Goal: Task Accomplishment & Management: Use online tool/utility

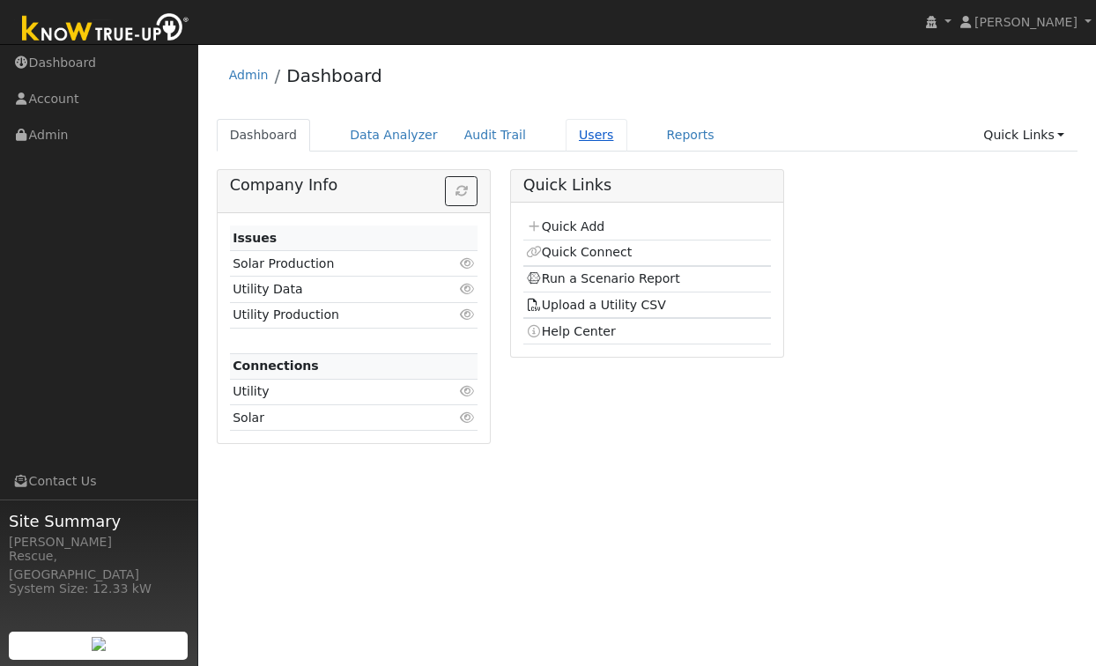
click at [579, 138] on link "Users" at bounding box center [597, 135] width 62 height 33
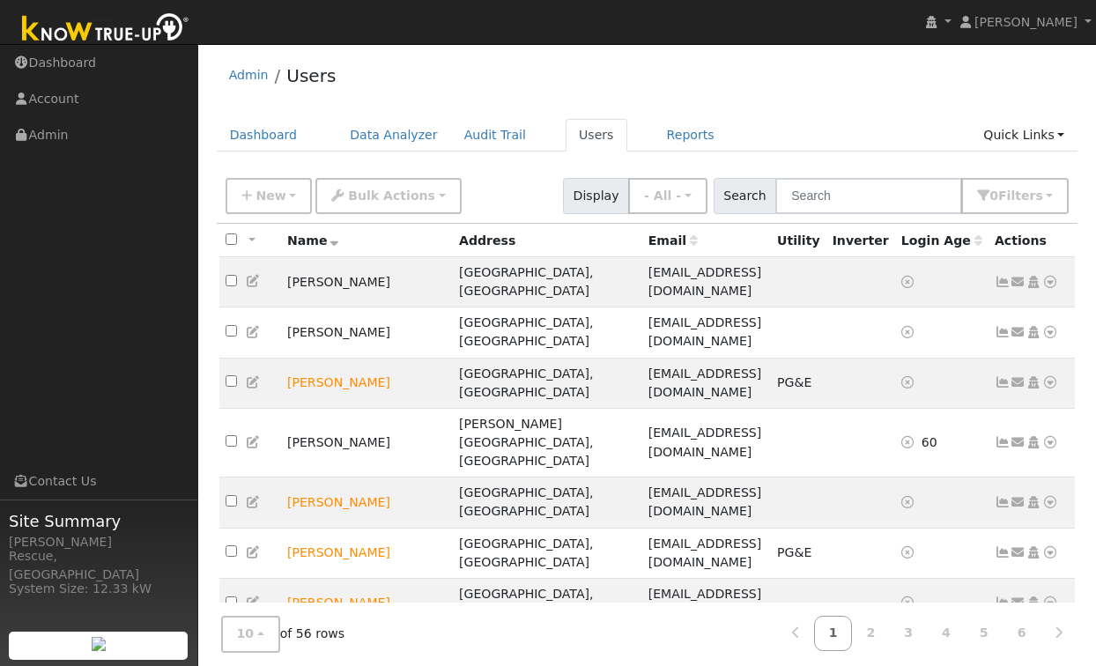
scroll to position [29, 0]
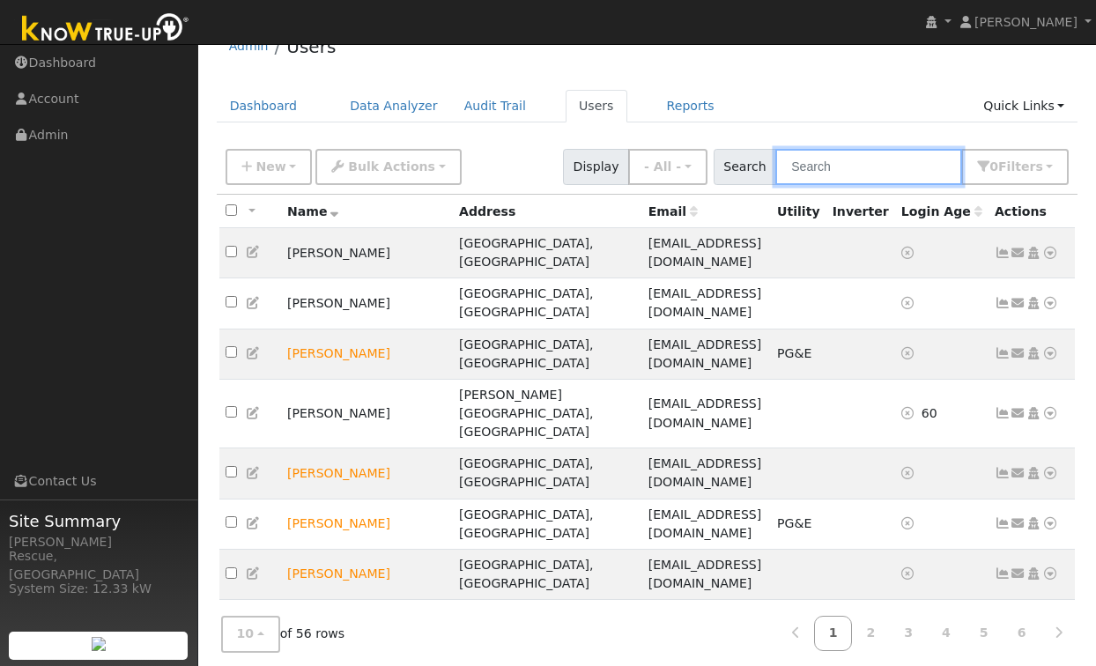
click at [876, 166] on input "text" at bounding box center [868, 167] width 187 height 36
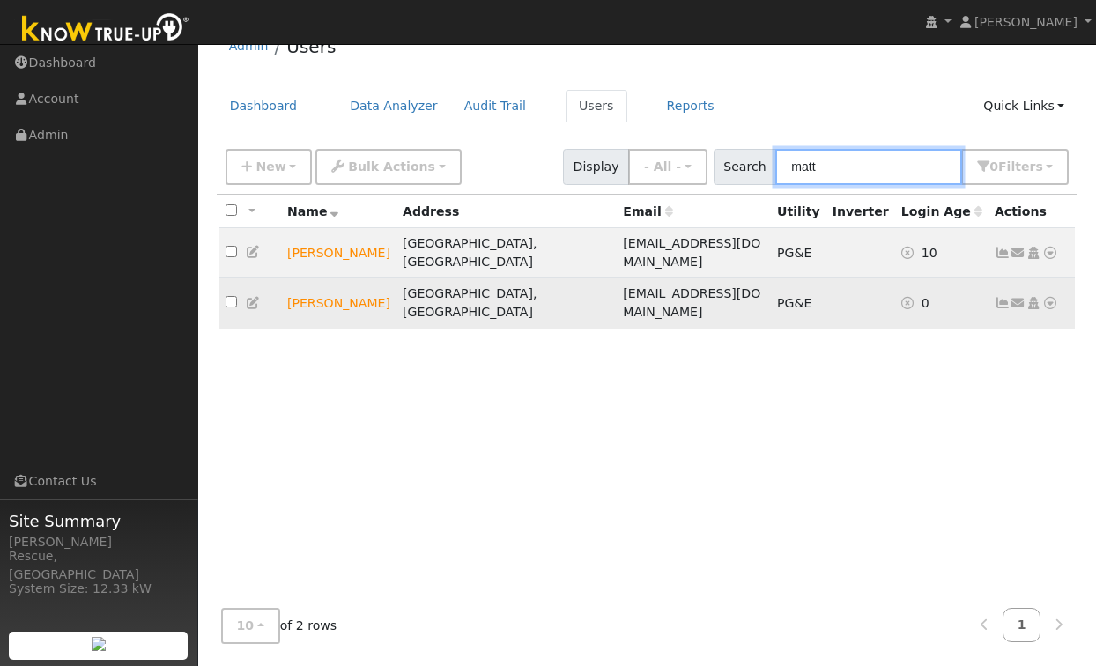
type input "matt"
click at [334, 283] on td "[PERSON_NAME]" at bounding box center [338, 303] width 115 height 50
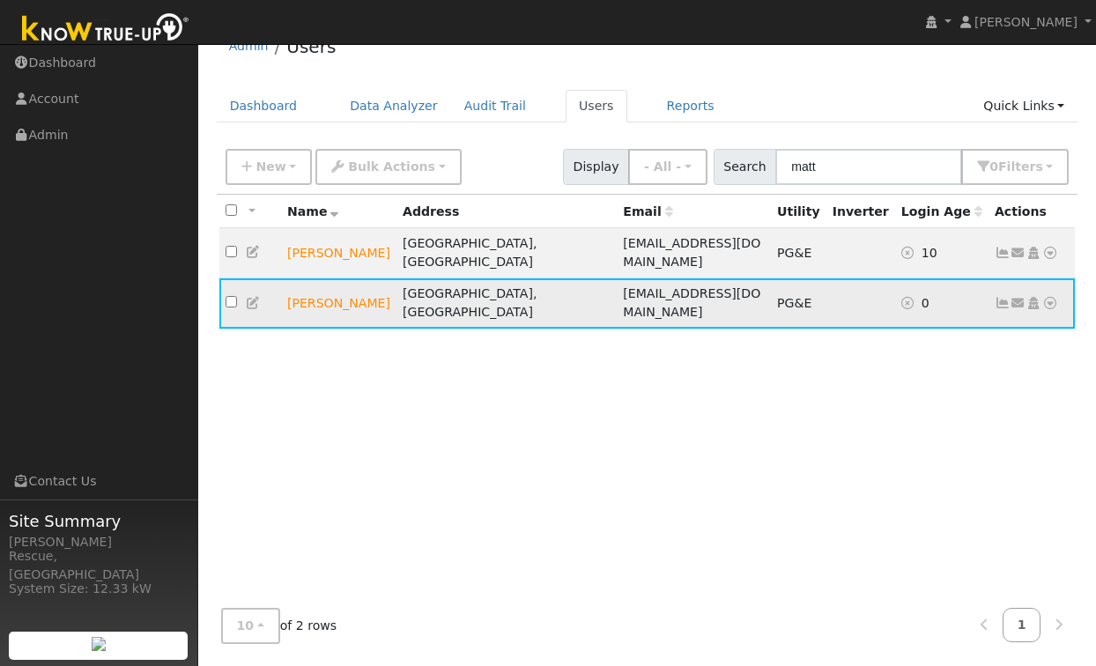
click at [255, 297] on icon at bounding box center [254, 303] width 16 height 12
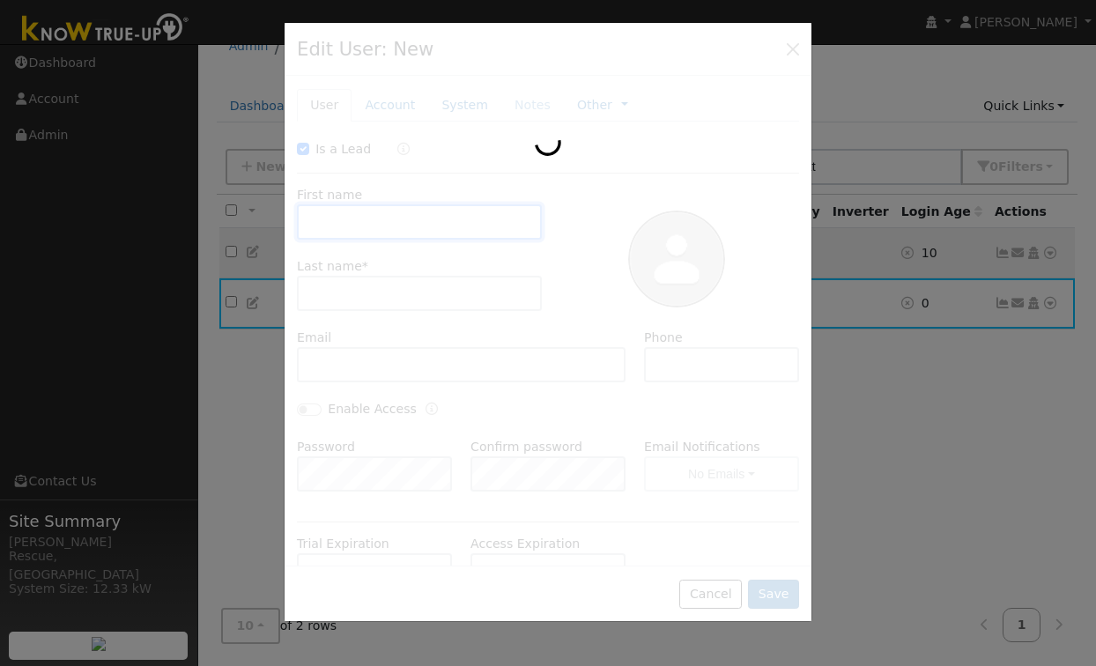
checkbox input "true"
type input "[PERSON_NAME]"
type input "[EMAIL_ADDRESS][DOMAIN_NAME]"
type input "5303630531"
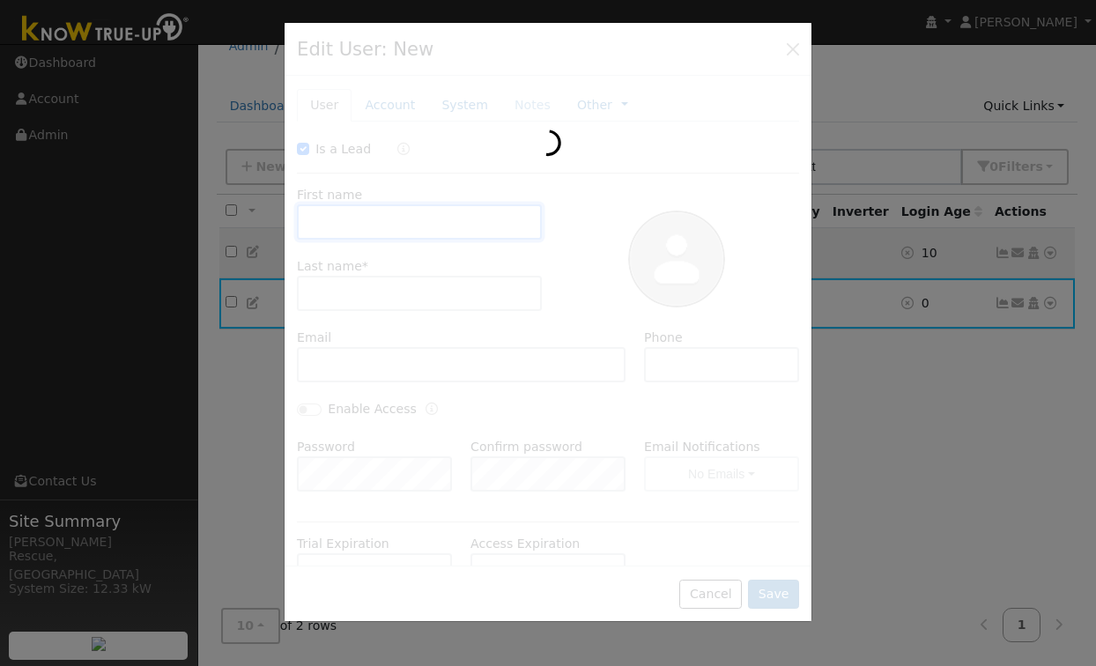
type input "Default Account"
type input "[STREET_ADDRESS][PERSON_NAME]"
type input "Placerville"
type input "CA"
type input "95667"
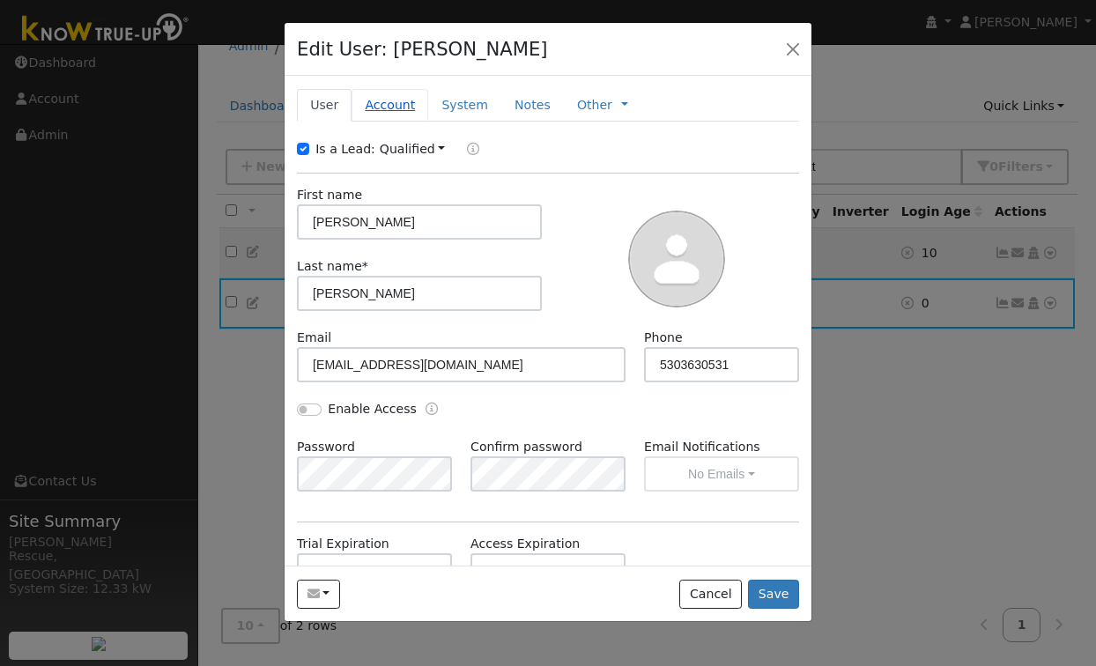
click at [388, 109] on link "Account" at bounding box center [389, 105] width 77 height 33
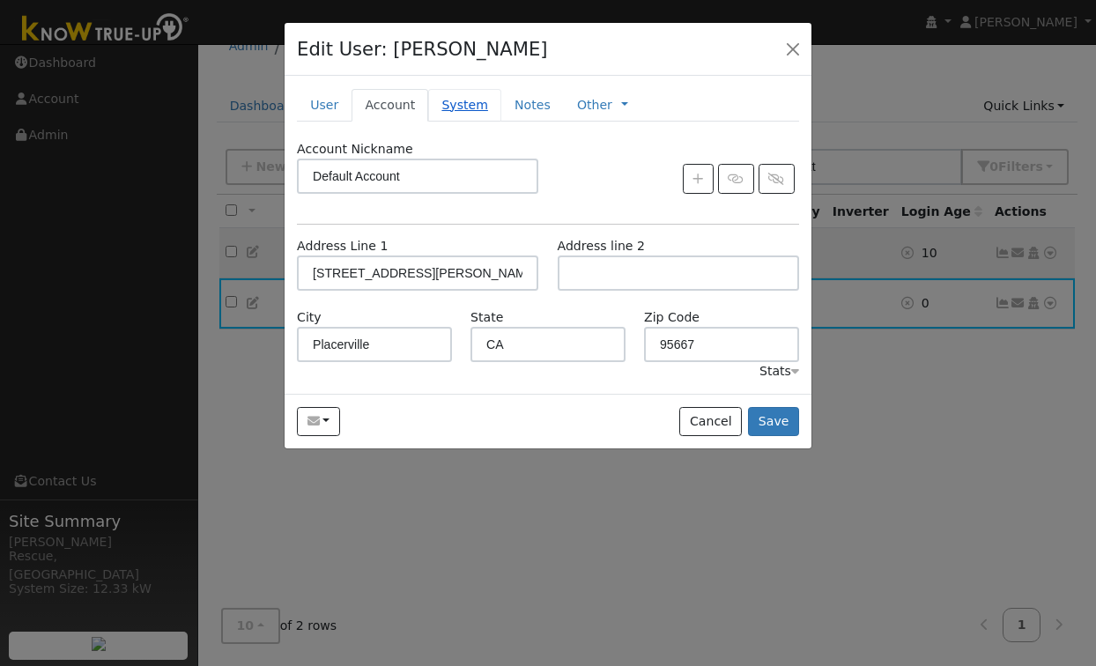
click at [459, 100] on link "System" at bounding box center [464, 105] width 73 height 33
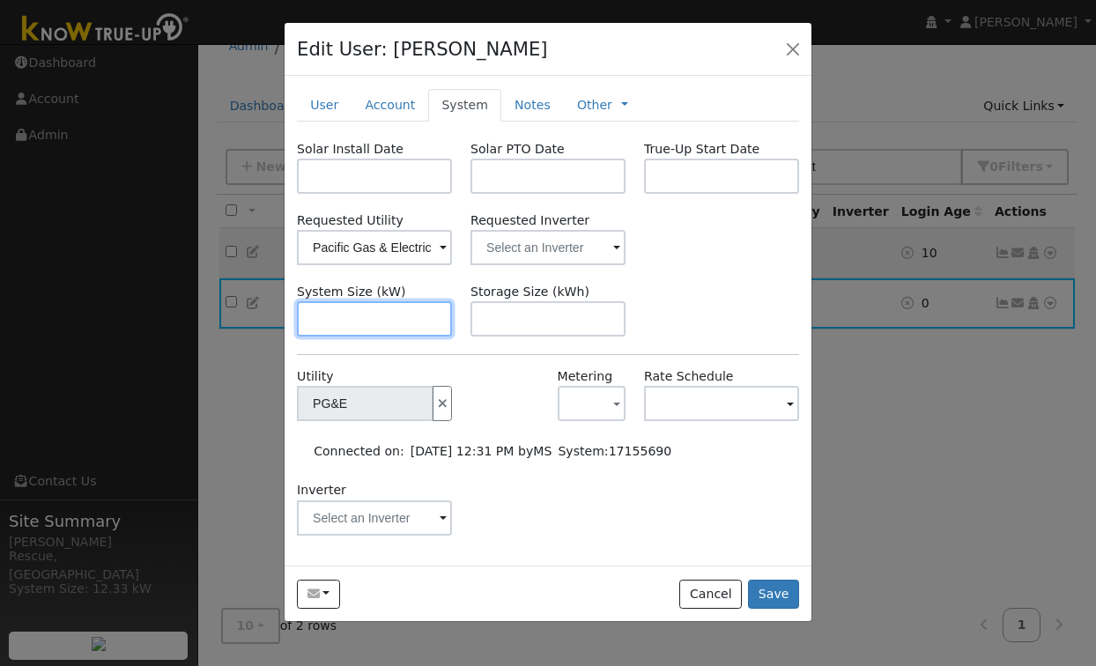
scroll to position [182, 0]
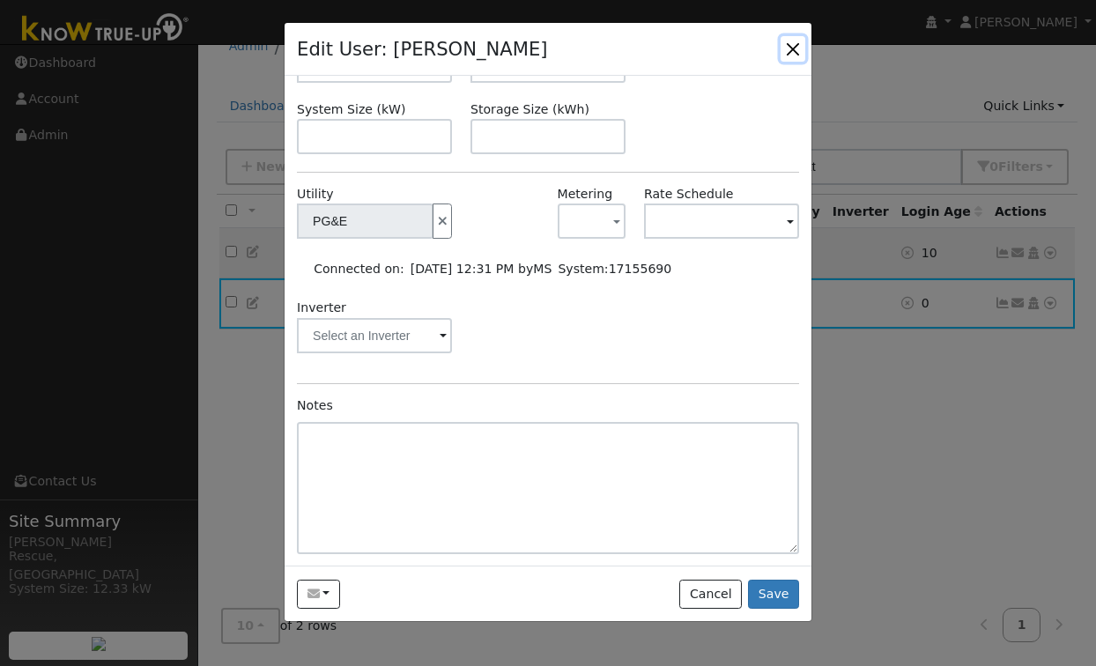
drag, startPoint x: 800, startPoint y: 46, endPoint x: 788, endPoint y: 48, distance: 11.6
click at [800, 47] on button "button" at bounding box center [792, 48] width 25 height 25
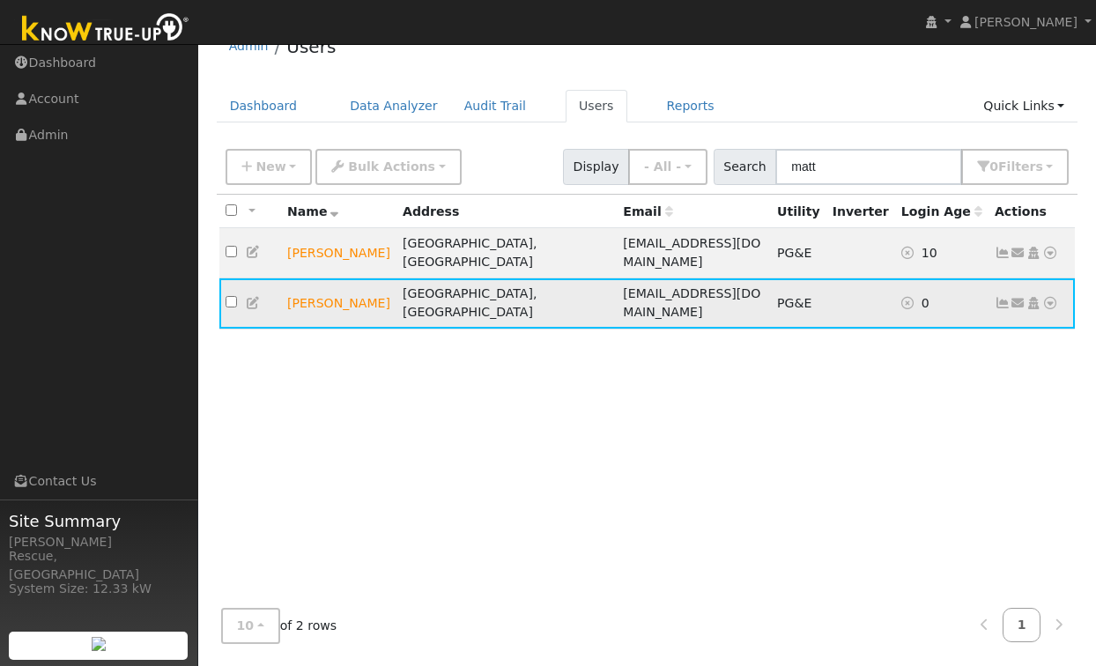
click at [1051, 297] on icon at bounding box center [1050, 303] width 16 height 12
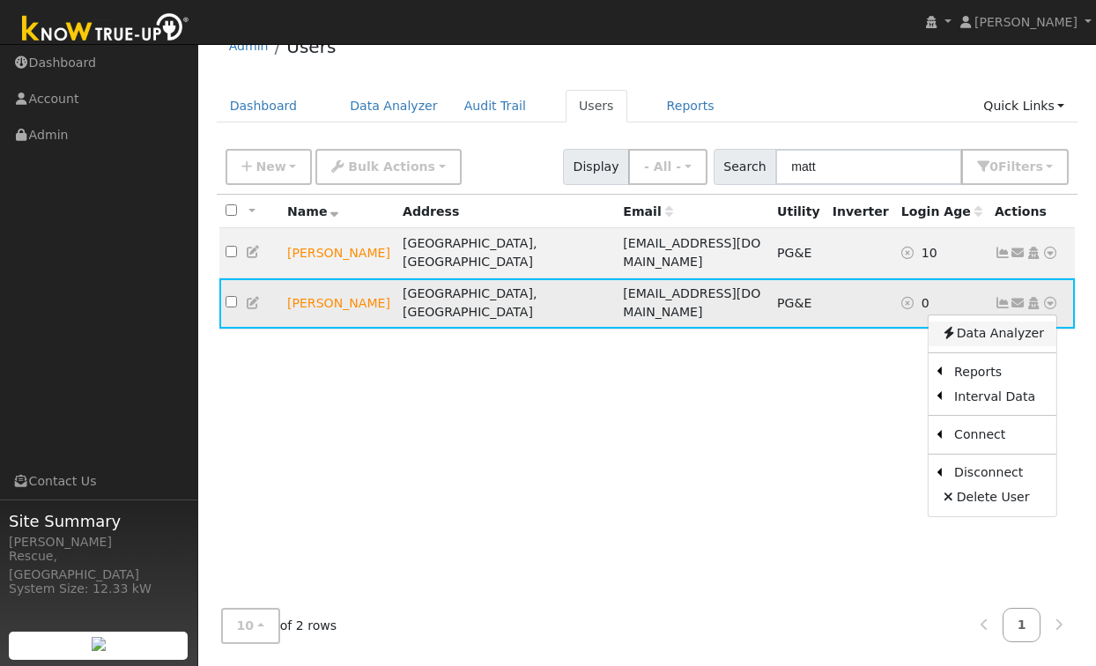
click at [965, 322] on link "Data Analyzer" at bounding box center [992, 334] width 128 height 25
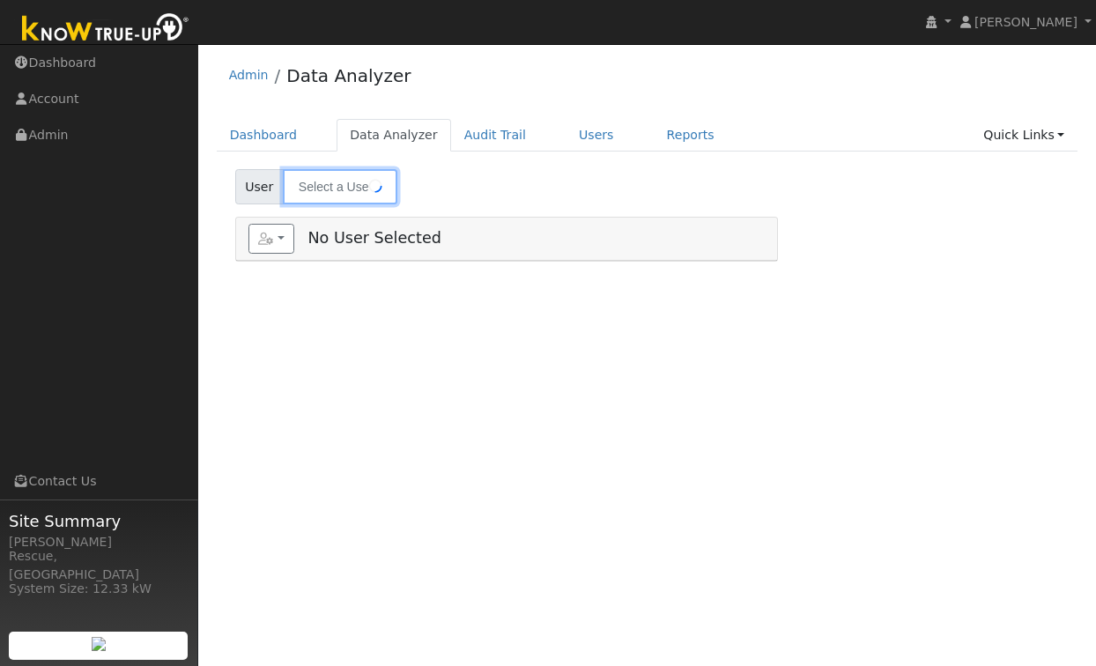
type input "[PERSON_NAME]"
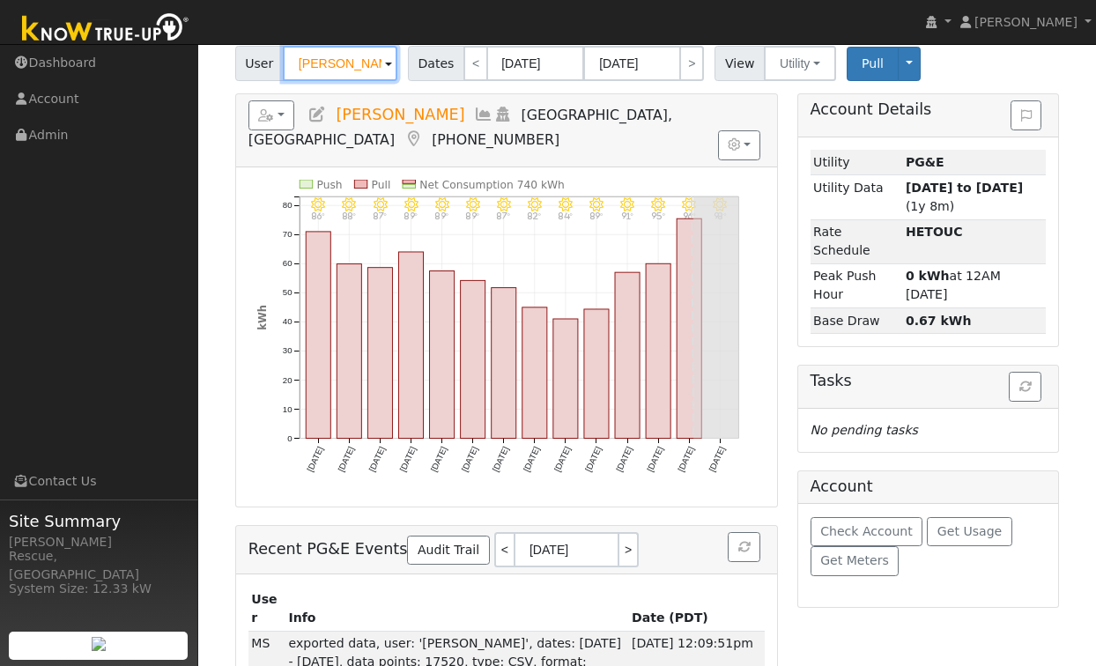
scroll to position [218, 0]
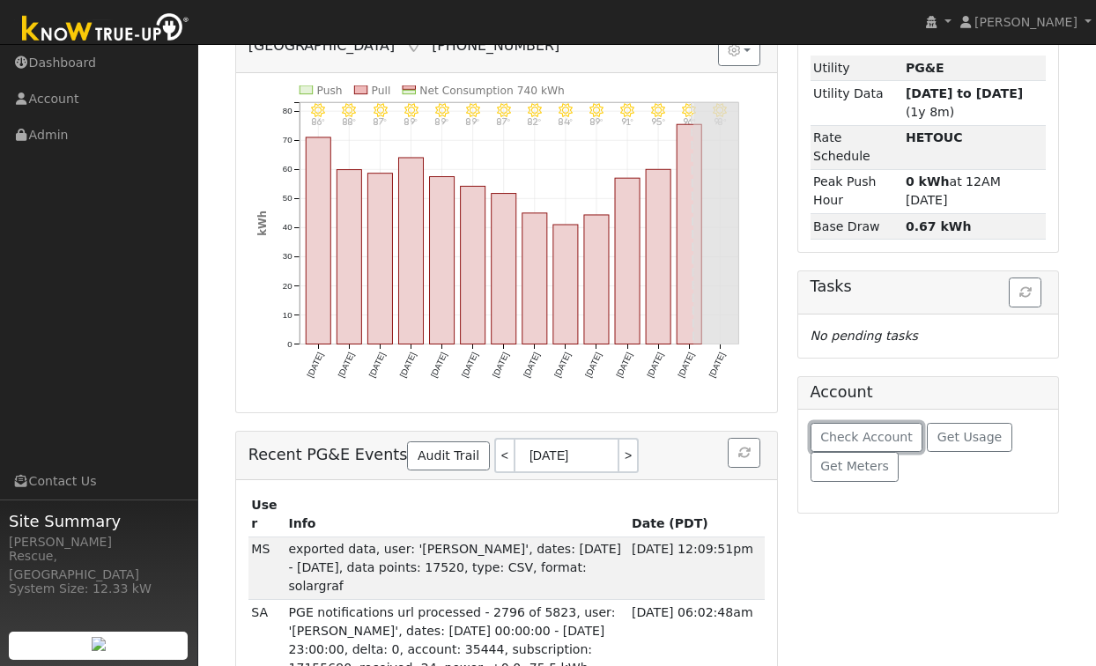
click at [876, 433] on span "Check Account" at bounding box center [866, 437] width 92 height 14
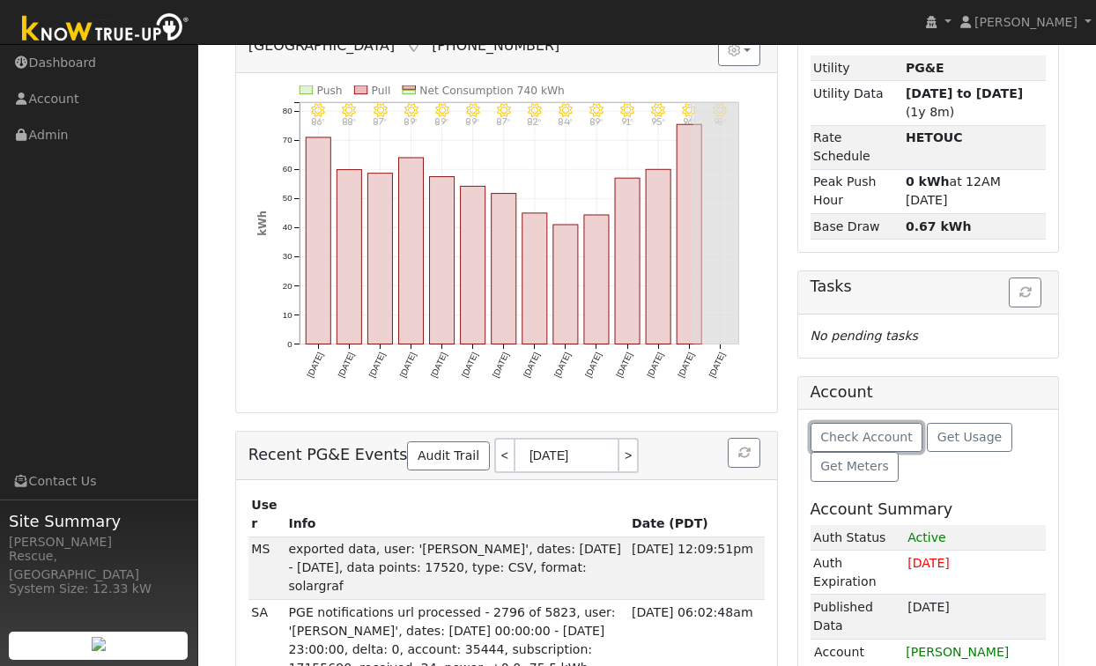
scroll to position [316, 0]
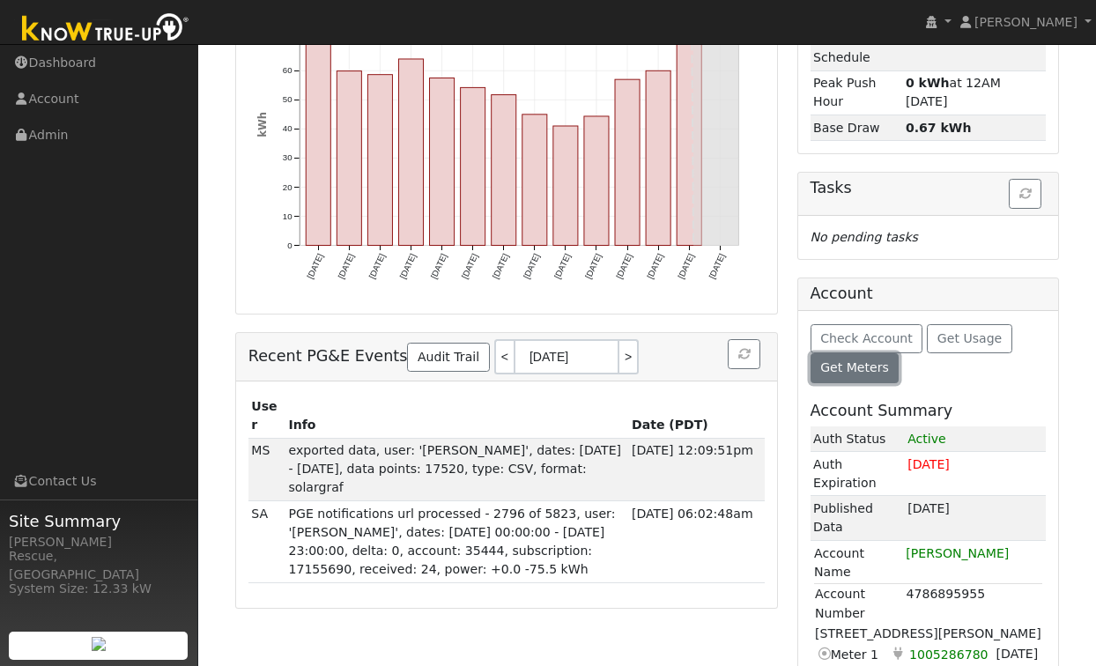
click at [871, 366] on span "Get Meters" at bounding box center [854, 367] width 69 height 14
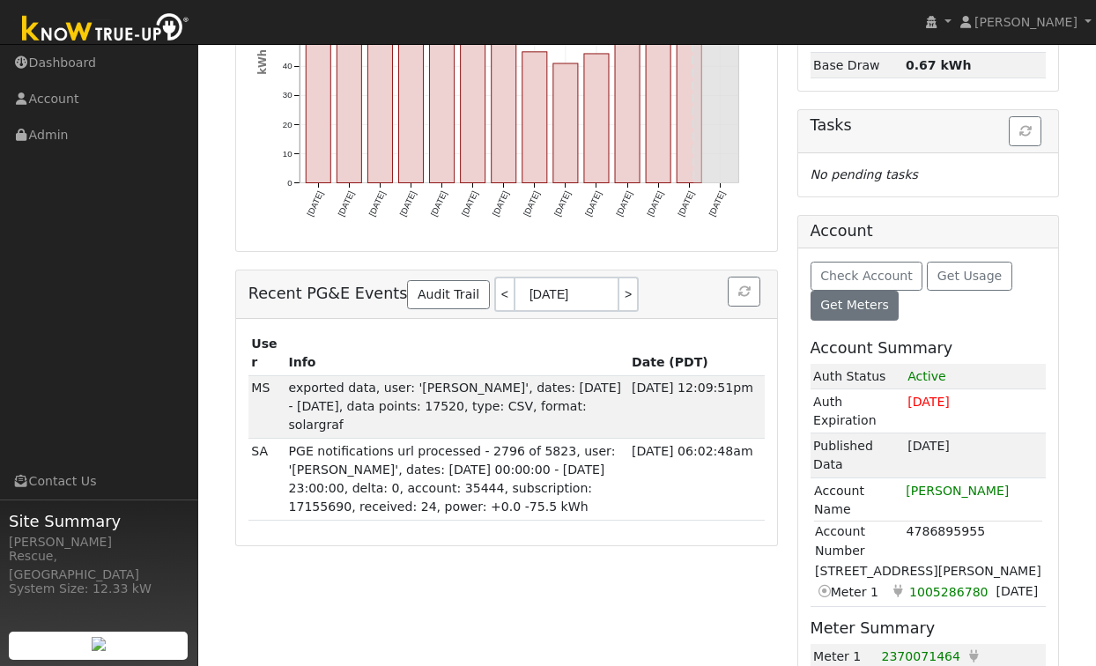
scroll to position [380, 0]
click at [1015, 643] on td "Electricity Electricity" at bounding box center [1005, 665] width 83 height 44
click at [933, 648] on span "2370071464" at bounding box center [920, 655] width 79 height 14
drag, startPoint x: 935, startPoint y: 550, endPoint x: 1005, endPoint y: 555, distance: 70.7
click at [935, 580] on span "1005286780" at bounding box center [948, 590] width 85 height 20
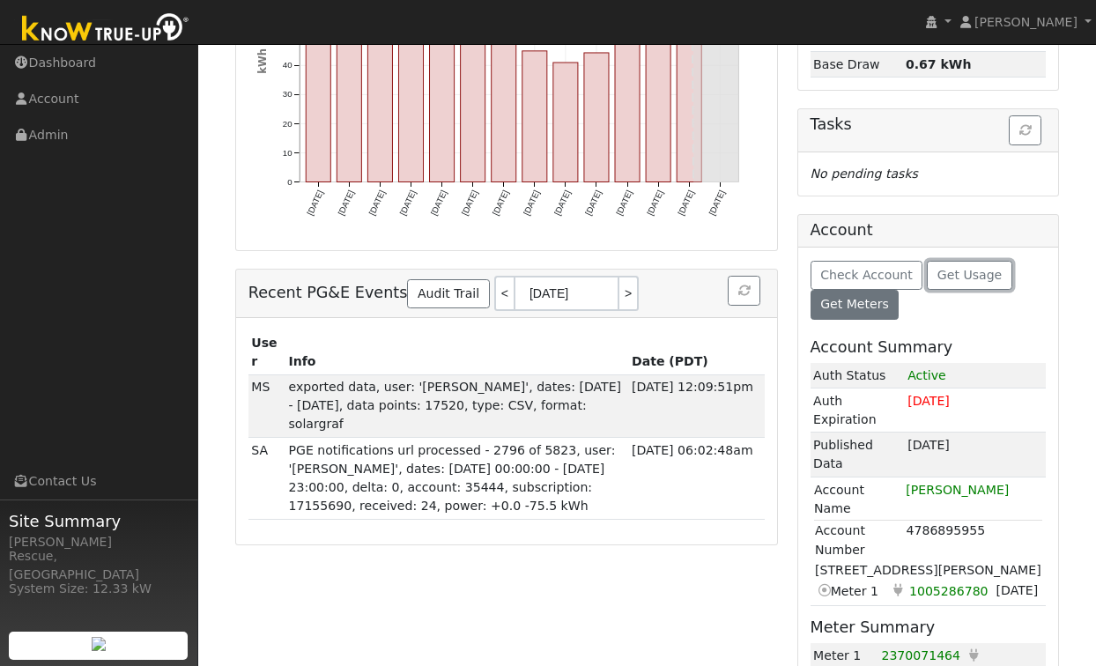
click at [968, 278] on span "Get Usage" at bounding box center [969, 275] width 64 height 14
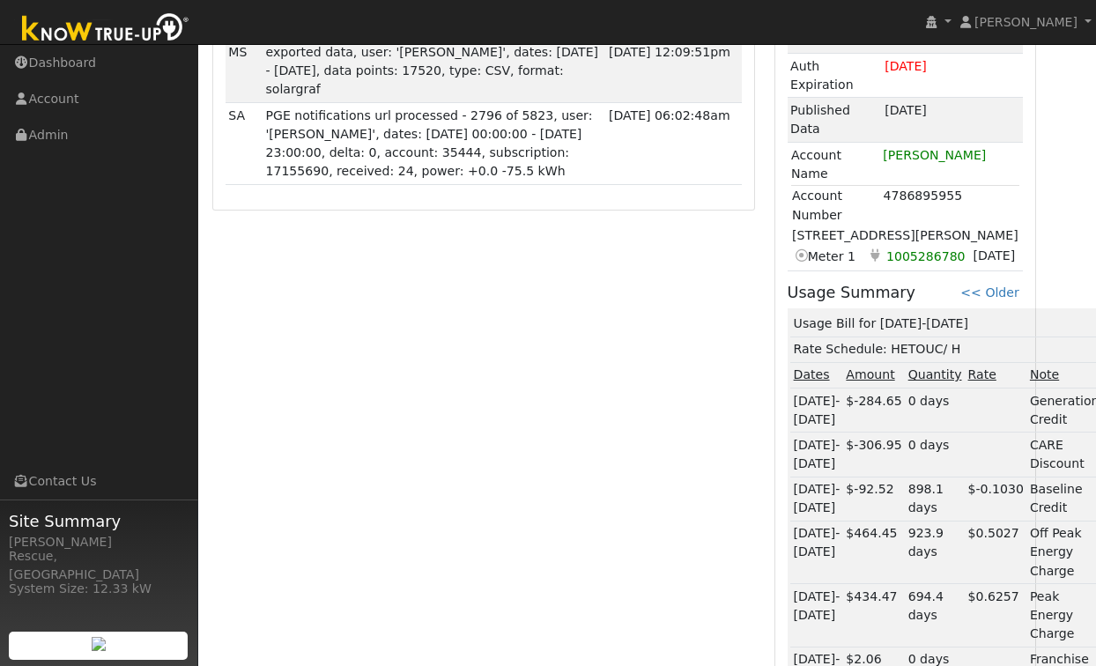
scroll to position [561, 23]
